Goal: Entertainment & Leisure: Consume media (video, audio)

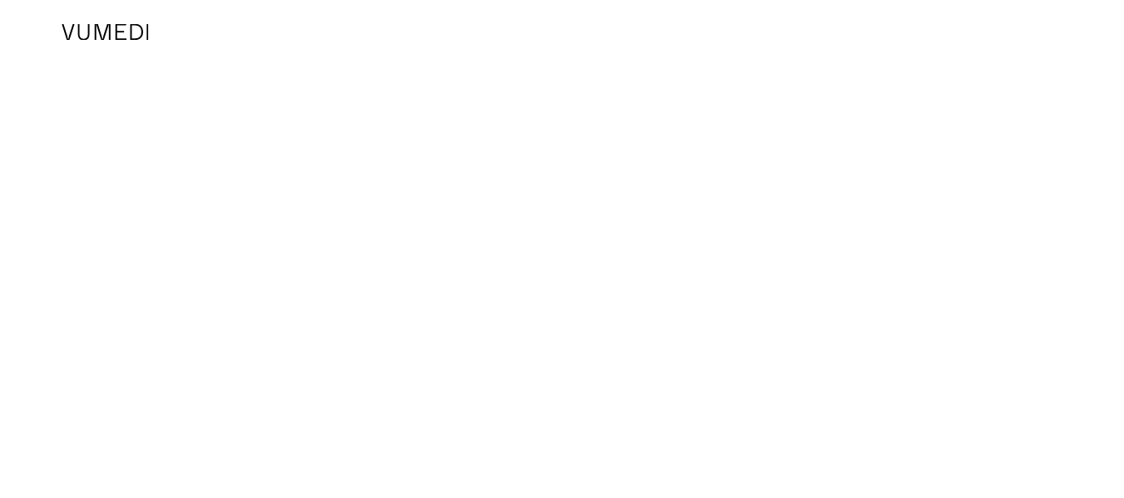
scroll to position [4055, 0]
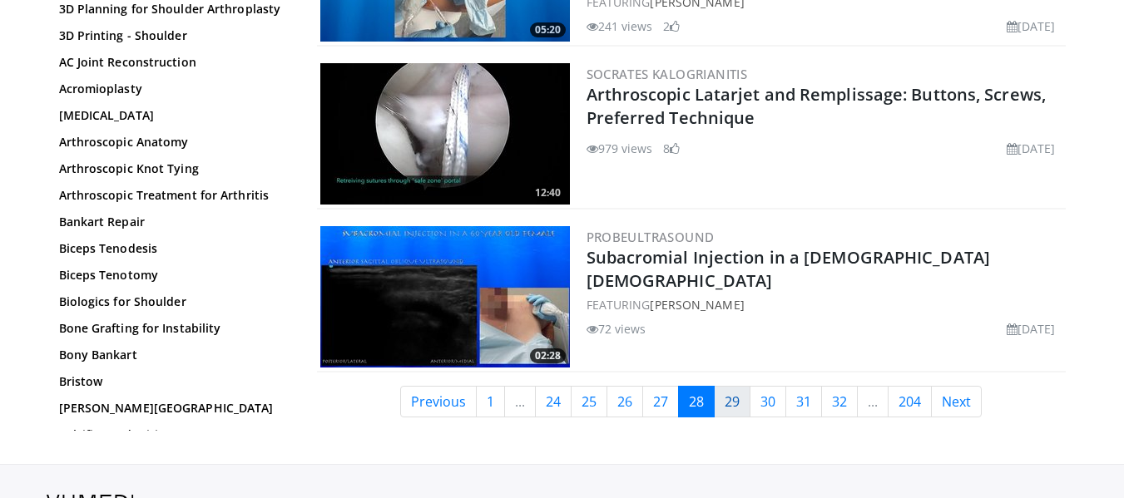
click at [741, 403] on link "29" at bounding box center [732, 402] width 37 height 32
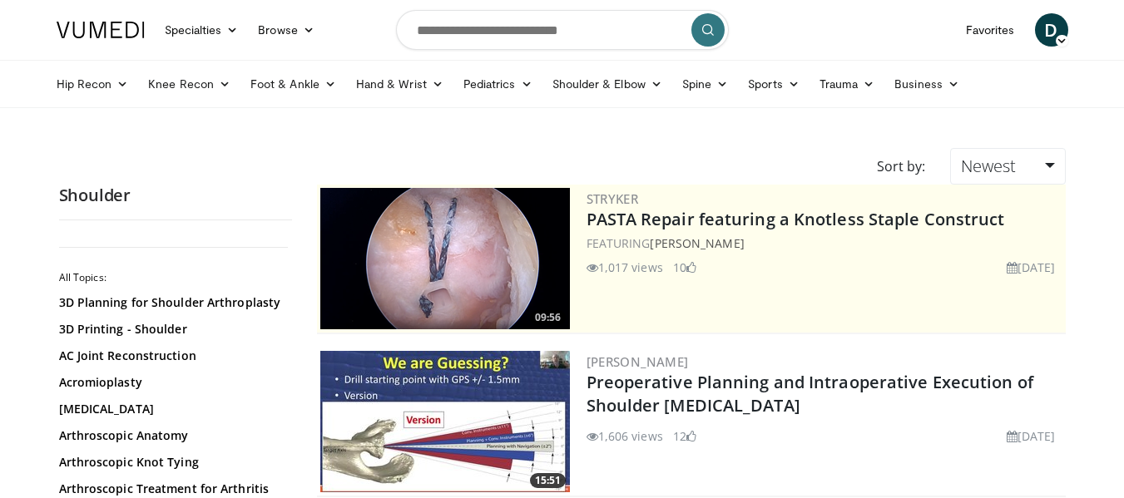
scroll to position [317, 0]
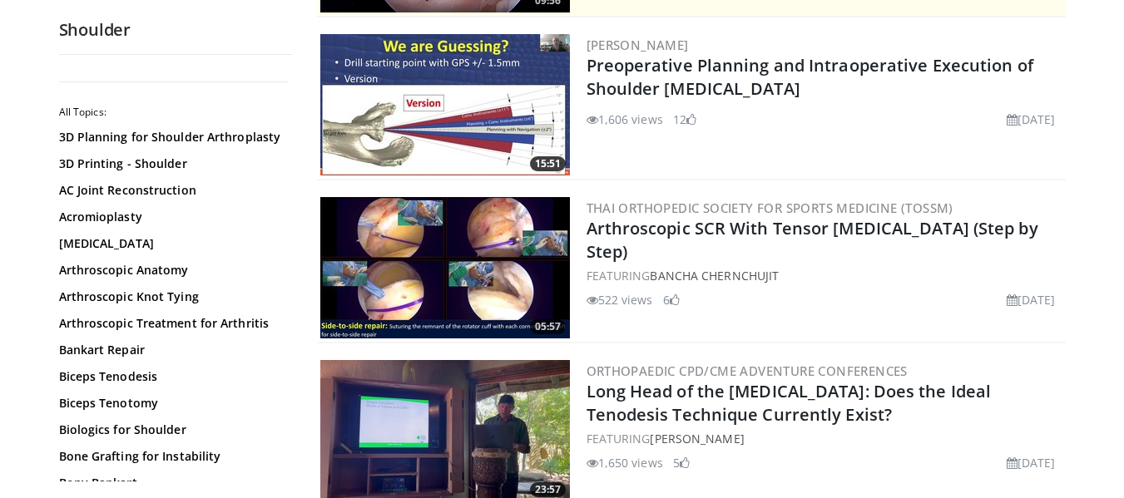
click at [488, 249] on img at bounding box center [445, 267] width 250 height 141
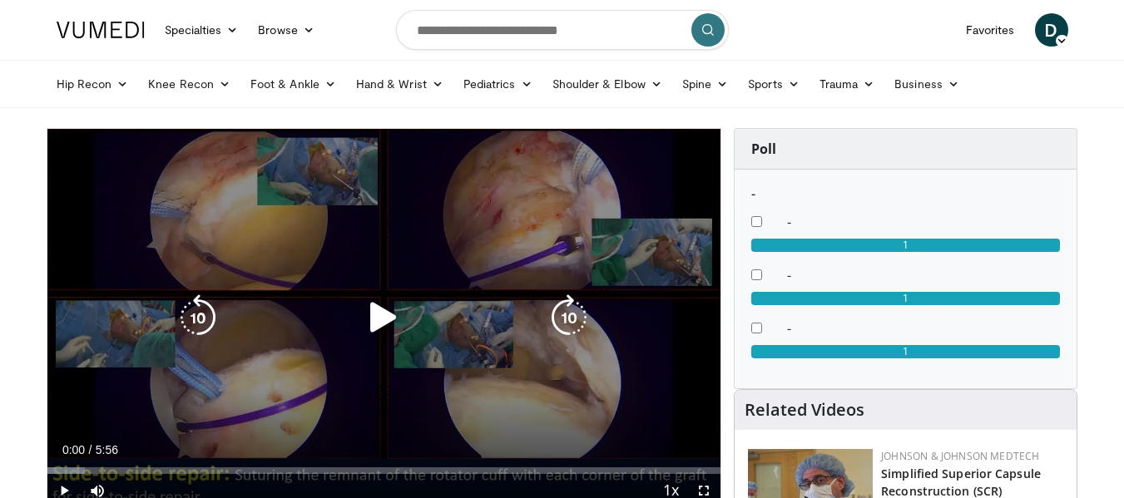
click at [380, 328] on icon "Video Player" at bounding box center [383, 317] width 47 height 47
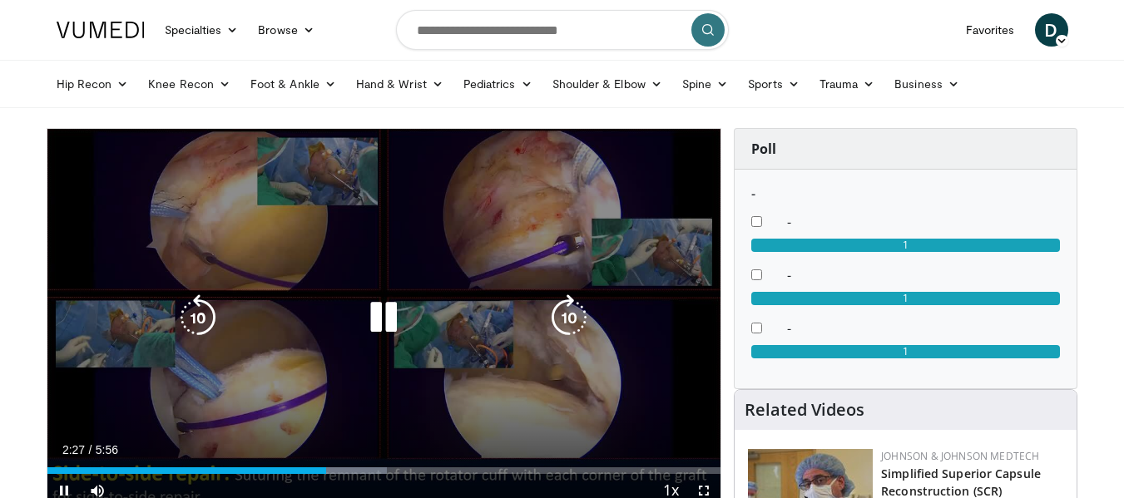
click at [390, 315] on icon "Video Player" at bounding box center [383, 317] width 47 height 47
